Goal: Transaction & Acquisition: Purchase product/service

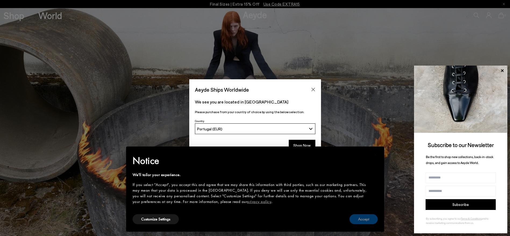
click at [372, 214] on button "Accept" at bounding box center [363, 219] width 28 height 10
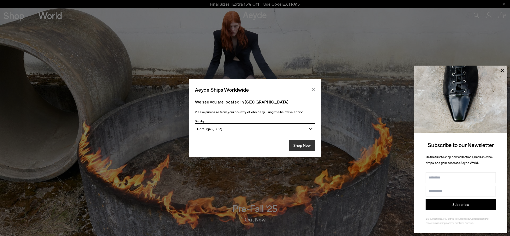
click at [298, 141] on button "Shop Now" at bounding box center [302, 145] width 27 height 11
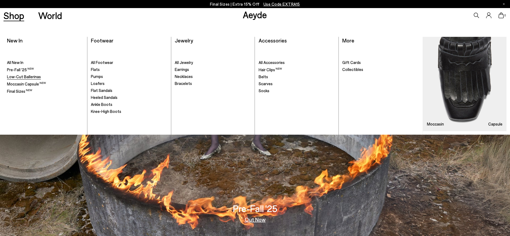
click at [26, 78] on span "Low-Cut Ballerinas" at bounding box center [24, 76] width 34 height 5
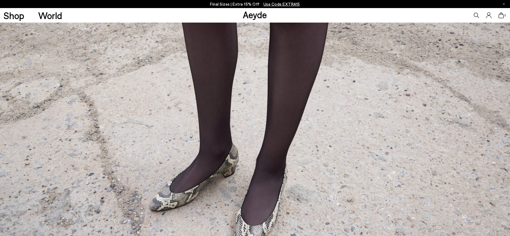
click at [213, 4] on p "Final Sizes | Extra 15% Off Use Code EXTRA15" at bounding box center [255, 4] width 90 height 7
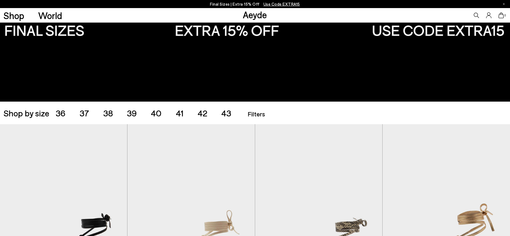
scroll to position [65, 0]
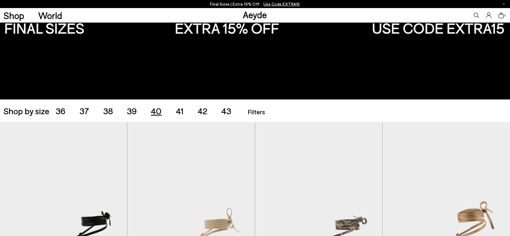
click at [156, 109] on span "40" at bounding box center [156, 111] width 11 height 10
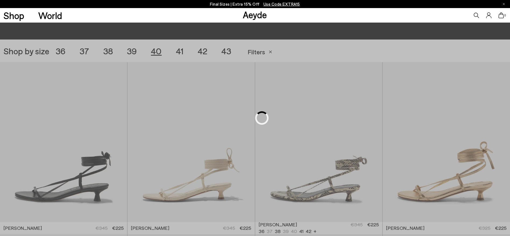
scroll to position [142, 0]
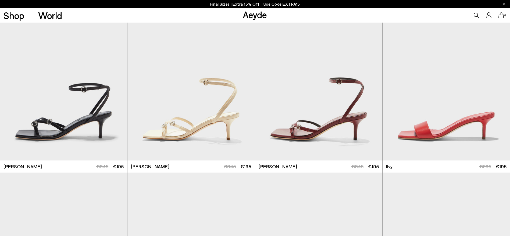
scroll to position [371, 0]
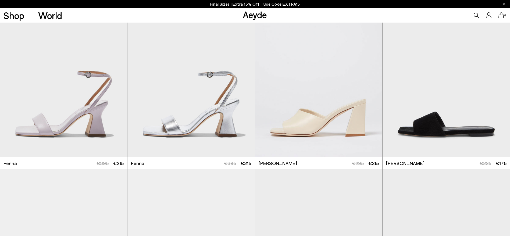
scroll to position [1413, 0]
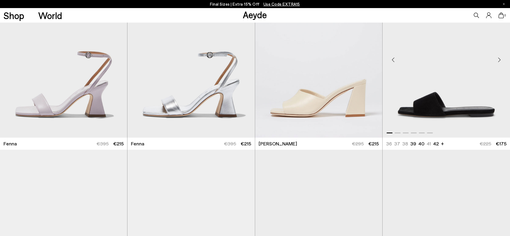
click at [499, 64] on div "Next slide" at bounding box center [499, 60] width 16 height 16
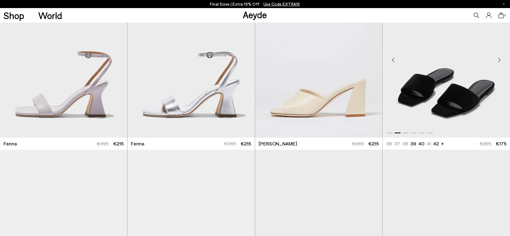
click at [499, 64] on div "Next slide" at bounding box center [499, 60] width 16 height 16
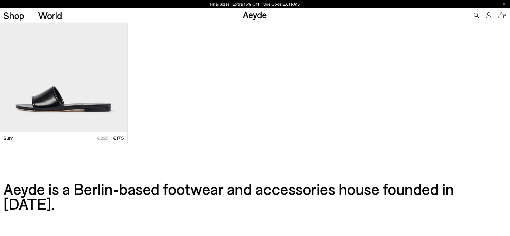
scroll to position [0, 0]
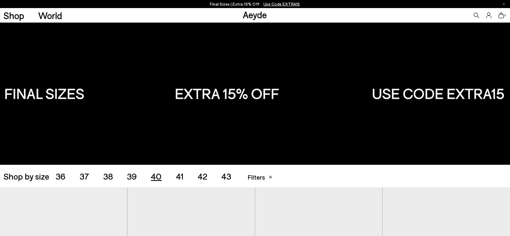
click at [178, 178] on span "41" at bounding box center [180, 176] width 8 height 10
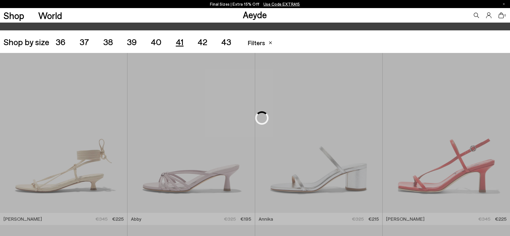
scroll to position [142, 0]
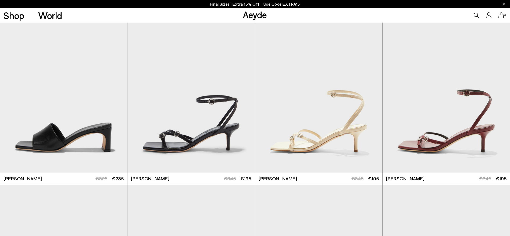
scroll to position [381, 0]
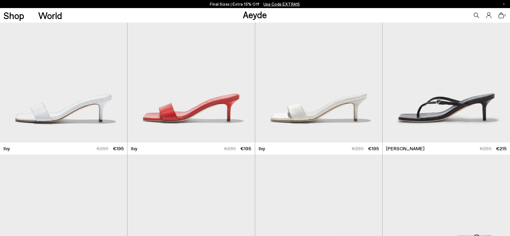
scroll to position [557, 0]
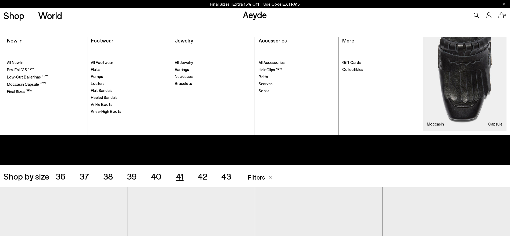
click at [106, 113] on span "Knee-High Boots" at bounding box center [106, 111] width 30 height 5
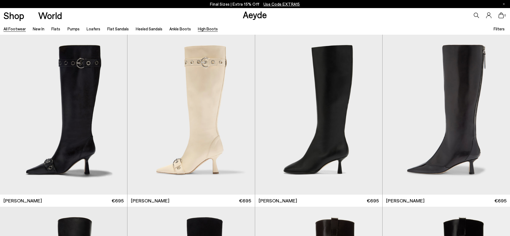
click at [20, 28] on link "All Footwear" at bounding box center [14, 28] width 22 height 5
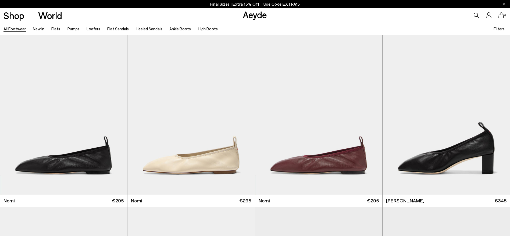
click at [477, 15] on icon at bounding box center [475, 15] width 5 height 5
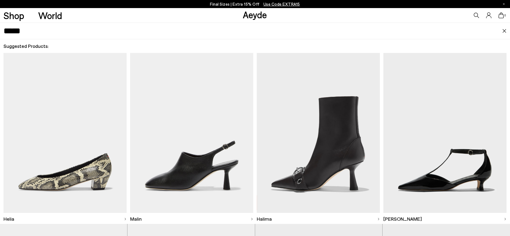
type input "*****"
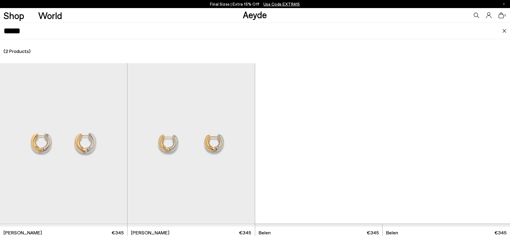
scroll to position [121, 0]
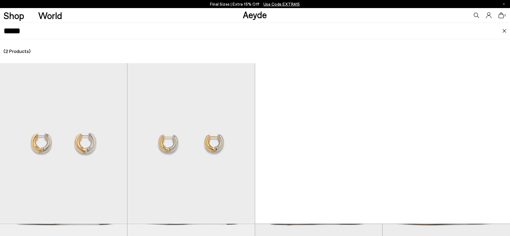
click at [505, 33] on img at bounding box center [504, 31] width 4 height 4
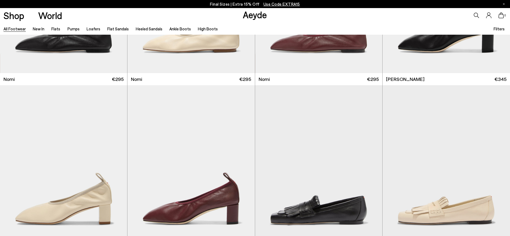
scroll to position [947, 0]
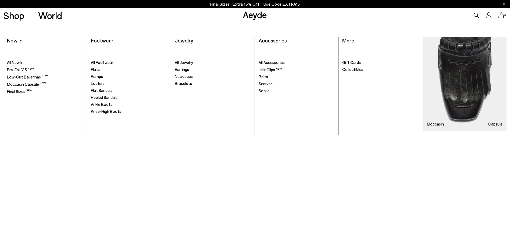
click at [112, 110] on span "Knee-High Boots" at bounding box center [106, 111] width 30 height 5
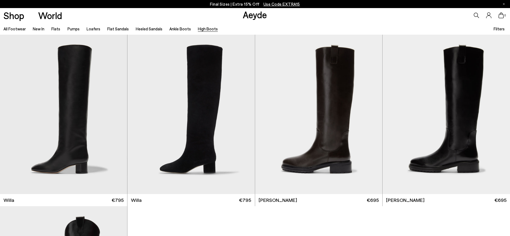
scroll to position [162, 0]
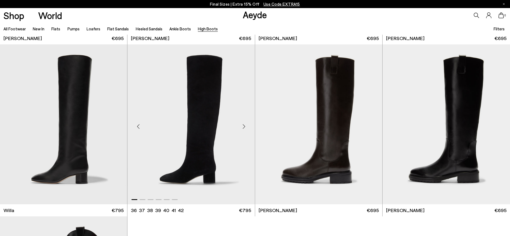
click at [240, 126] on div "Next slide" at bounding box center [244, 126] width 16 height 16
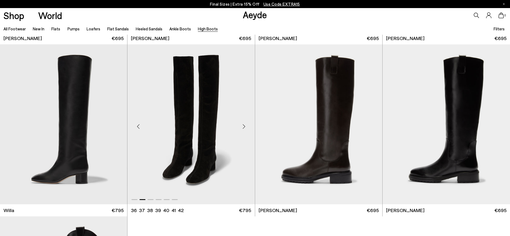
click at [240, 126] on div "Next slide" at bounding box center [244, 126] width 16 height 16
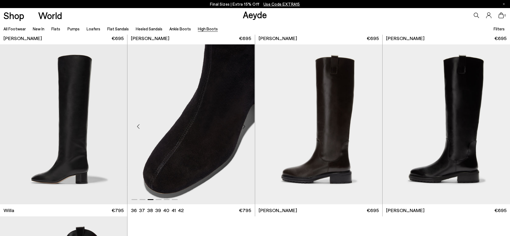
click at [240, 126] on div "Next slide" at bounding box center [244, 126] width 16 height 16
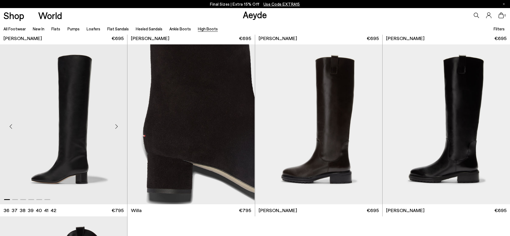
click at [117, 129] on div "Next slide" at bounding box center [116, 126] width 16 height 16
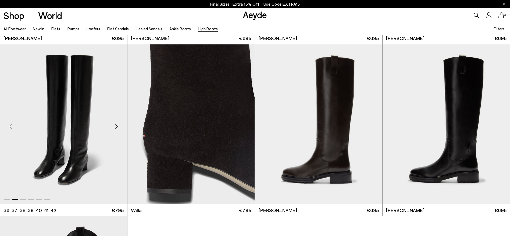
click at [117, 129] on div "Next slide" at bounding box center [116, 126] width 16 height 16
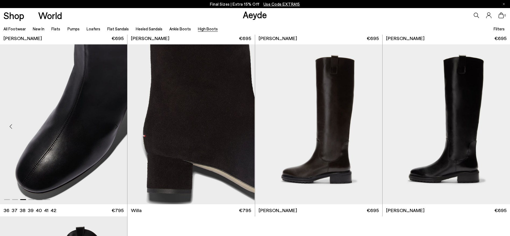
click at [117, 129] on div "Next slide" at bounding box center [116, 126] width 16 height 16
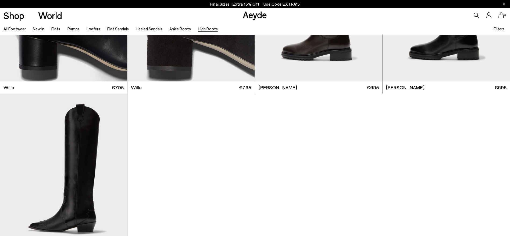
scroll to position [0, 0]
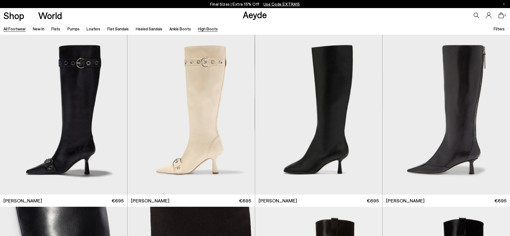
click at [19, 30] on link "All Footwear" at bounding box center [14, 28] width 22 height 5
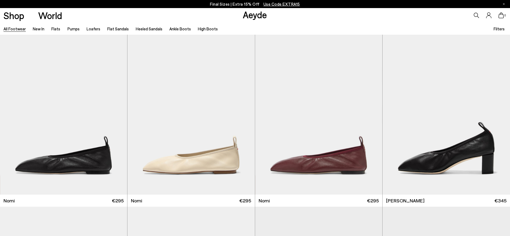
scroll to position [206, 0]
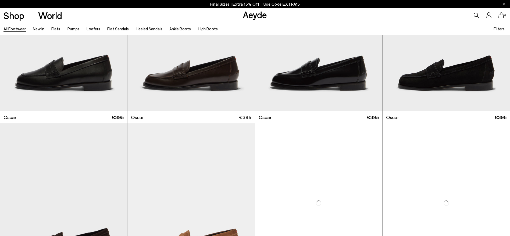
scroll to position [1117, 0]
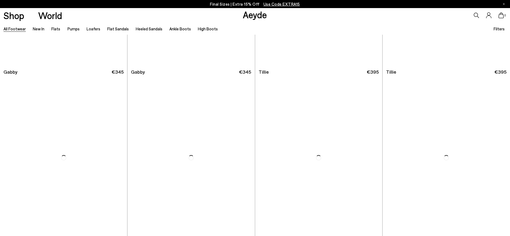
scroll to position [2013, 0]
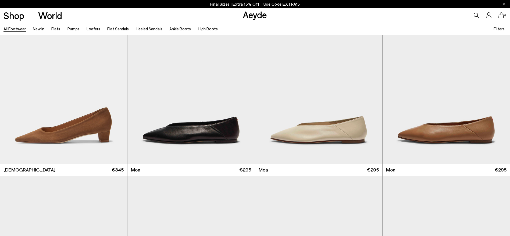
scroll to position [3193, 0]
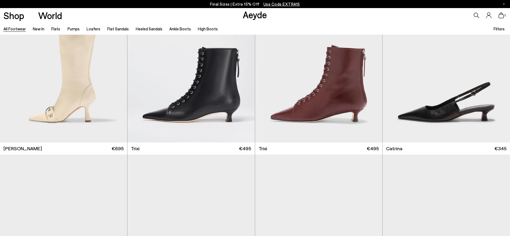
scroll to position [4486, 0]
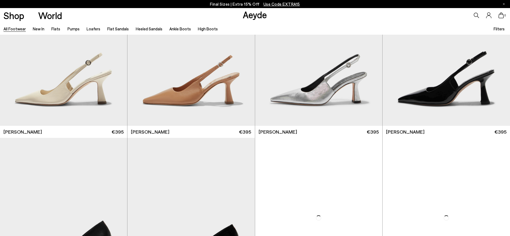
scroll to position [5037, 0]
